Goal: Information Seeking & Learning: Learn about a topic

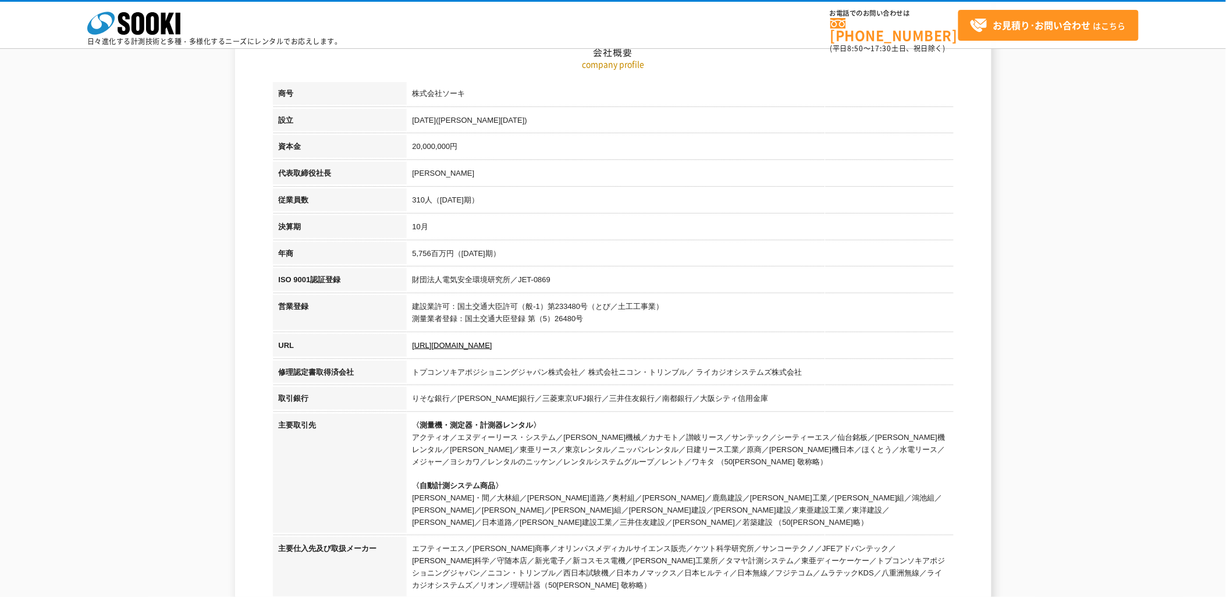
scroll to position [65, 0]
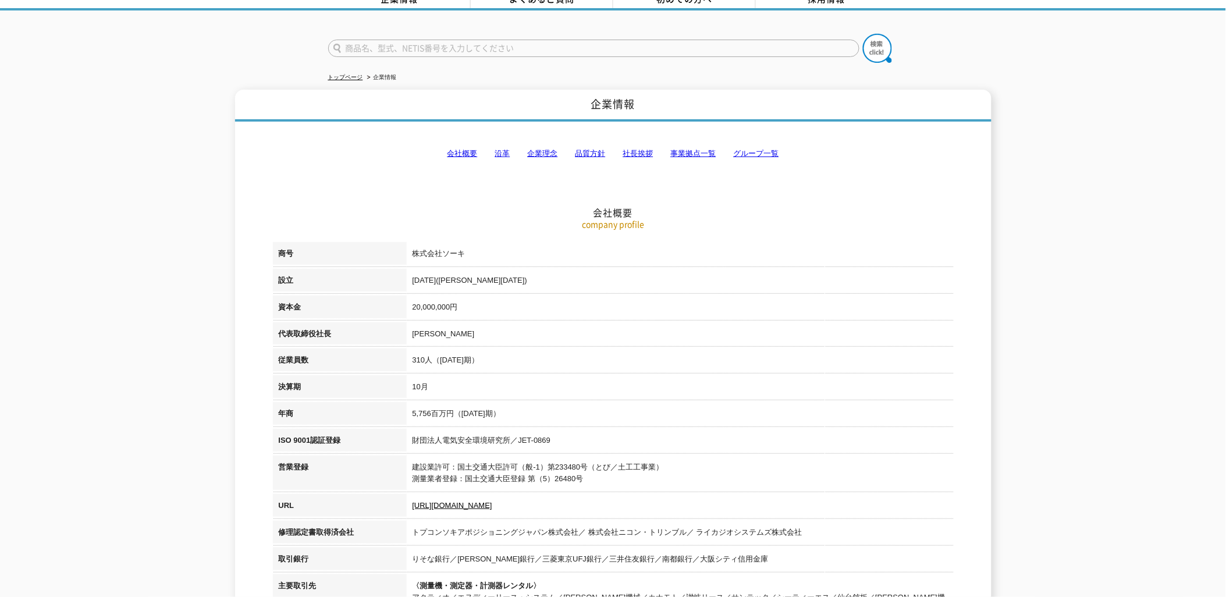
click at [470, 149] on link "会社概要" at bounding box center [462, 153] width 30 height 9
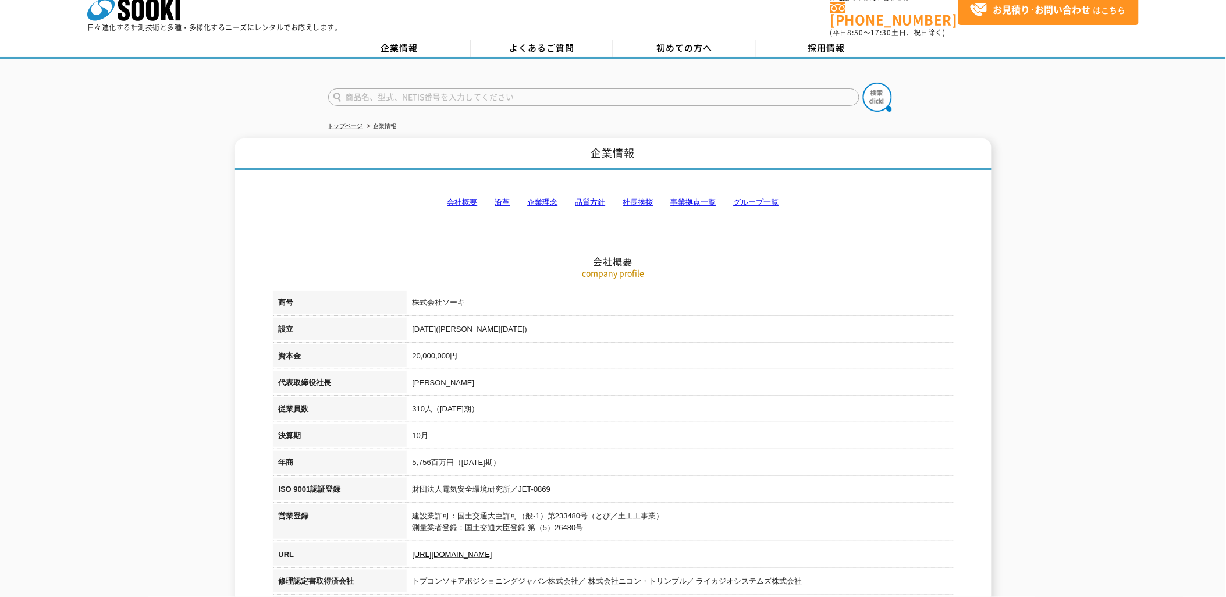
scroll to position [0, 0]
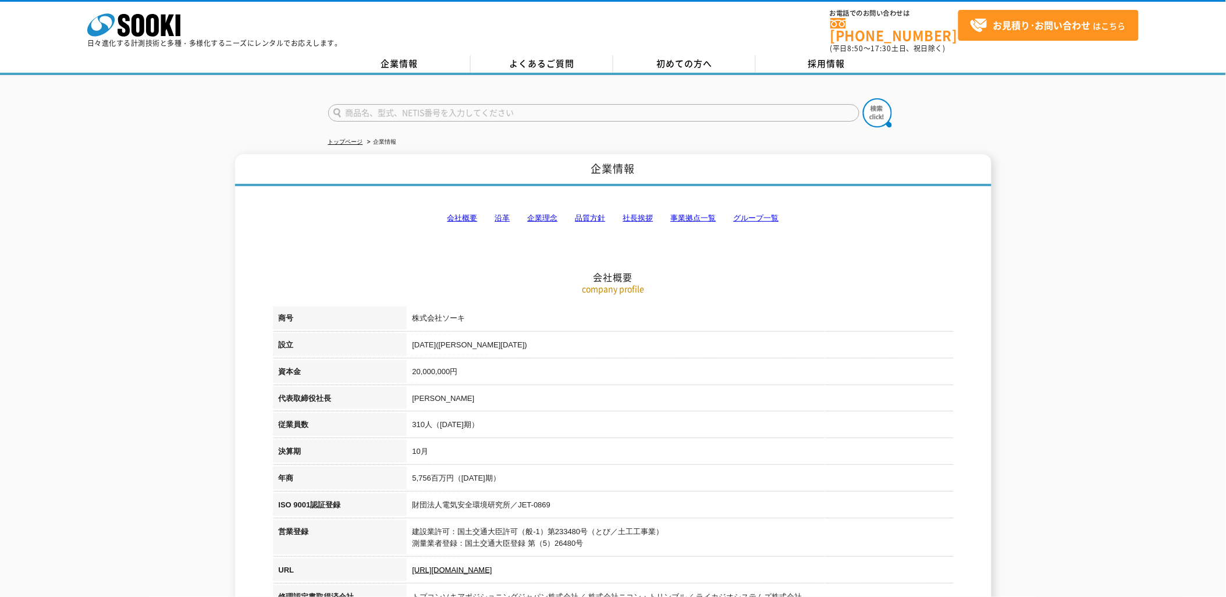
click at [687, 214] on link "事業拠点一覧" at bounding box center [693, 218] width 45 height 9
click at [500, 214] on link "沿革" at bounding box center [502, 218] width 15 height 9
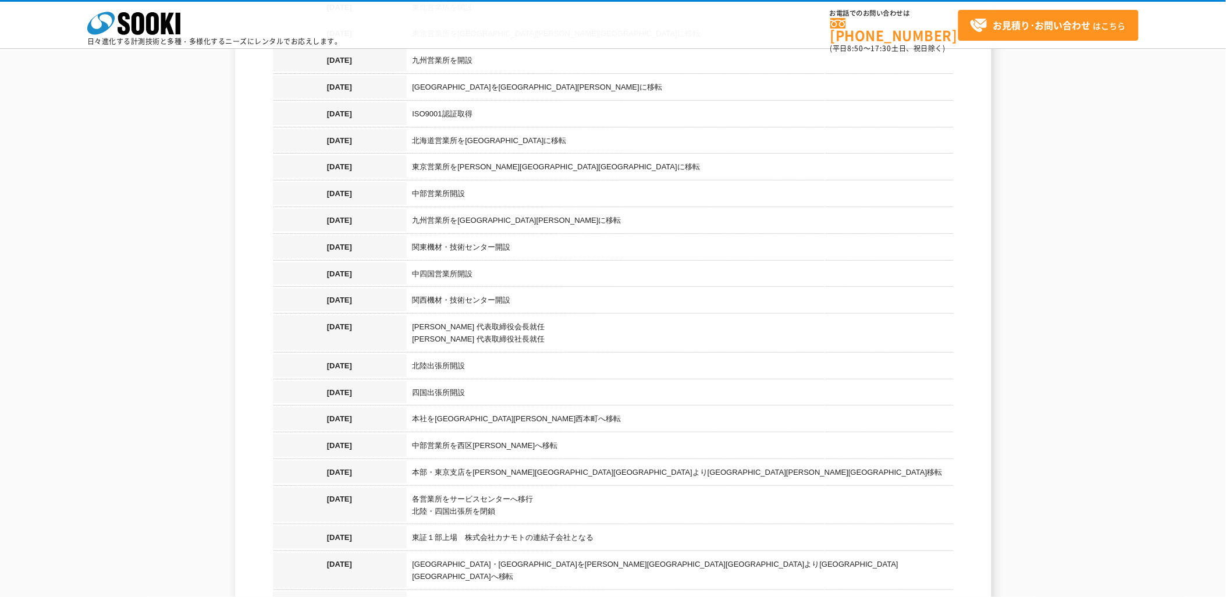
scroll to position [1116, 0]
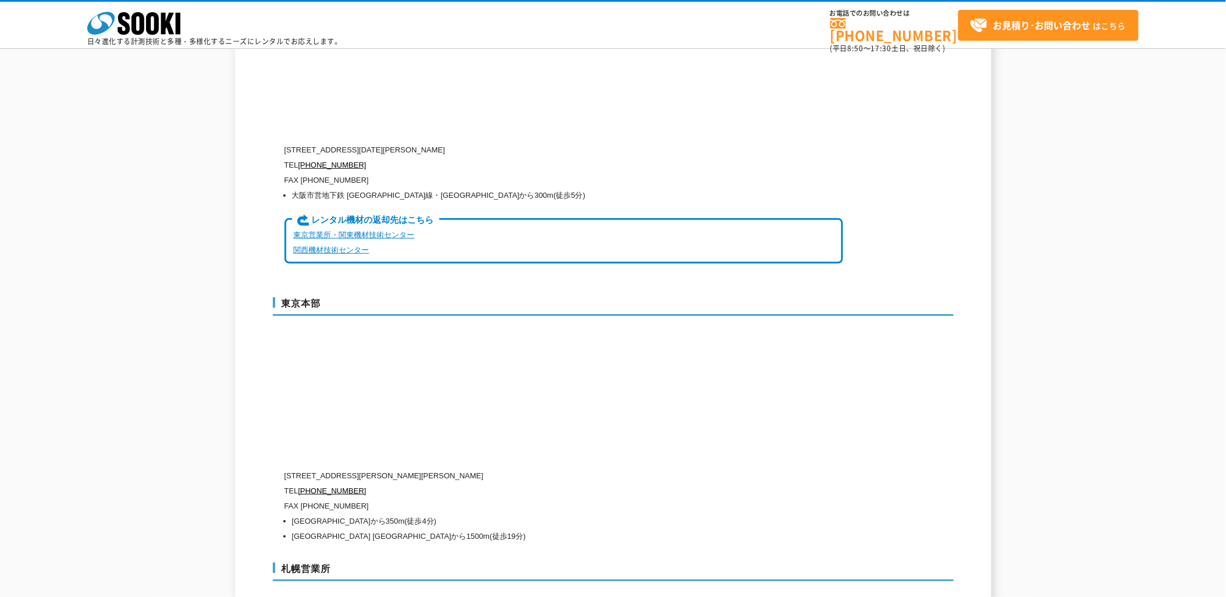
scroll to position [2974, 0]
